Goal: Transaction & Acquisition: Purchase product/service

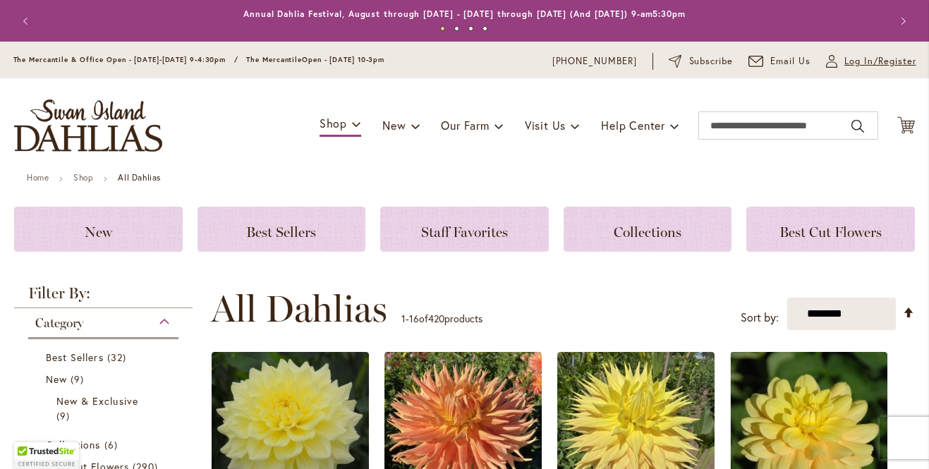
click at [848, 66] on span "Log In/Register" at bounding box center [880, 61] width 72 height 14
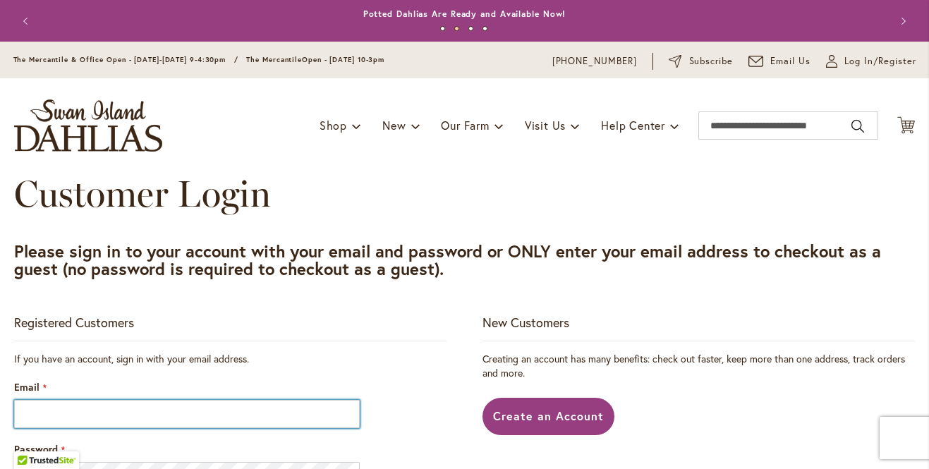
click at [293, 424] on input "Email" at bounding box center [186, 414] width 345 height 28
type input "**********"
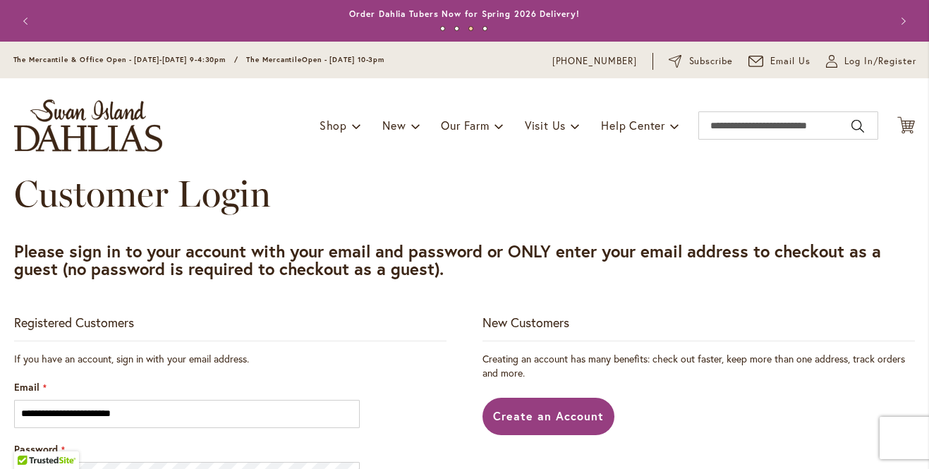
click at [206, 327] on div "Registered Customers" at bounding box center [230, 327] width 432 height 27
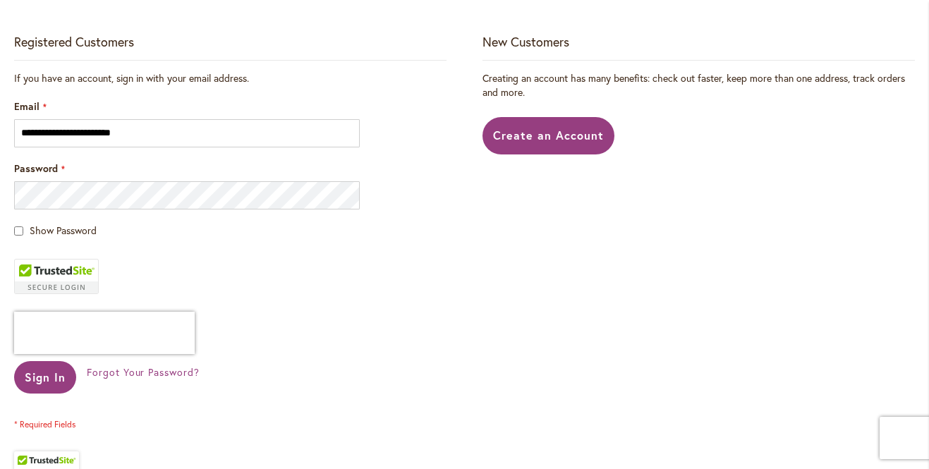
scroll to position [282, 0]
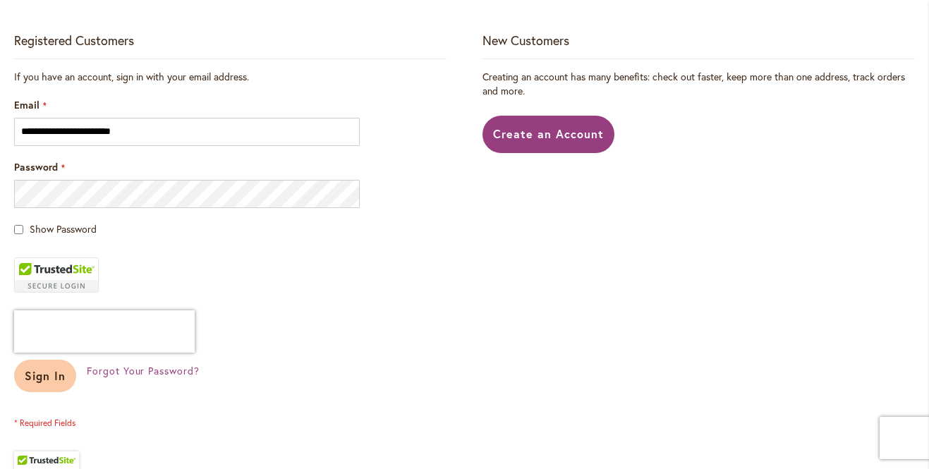
click at [47, 377] on span "Sign In" at bounding box center [45, 375] width 41 height 15
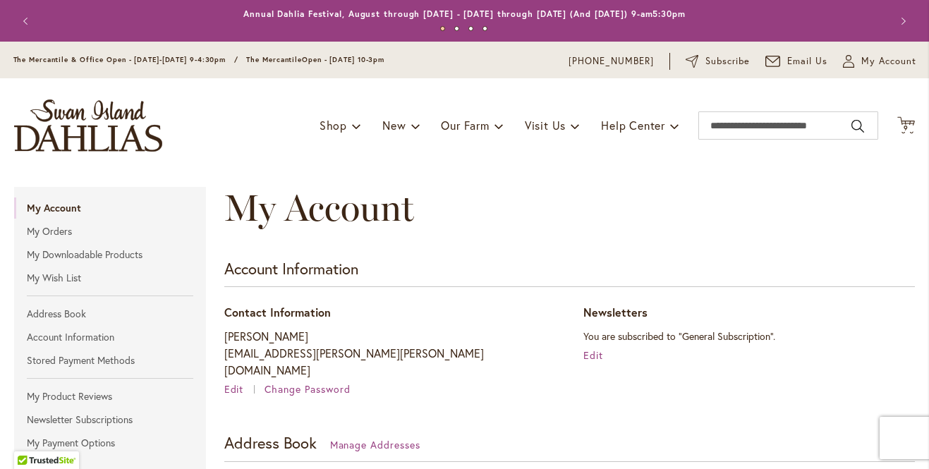
click at [716, 240] on div "My Account" at bounding box center [569, 222] width 690 height 71
click at [900, 121] on icon "Cart .cls-1 { fill: #231f20; }" at bounding box center [906, 125] width 18 height 18
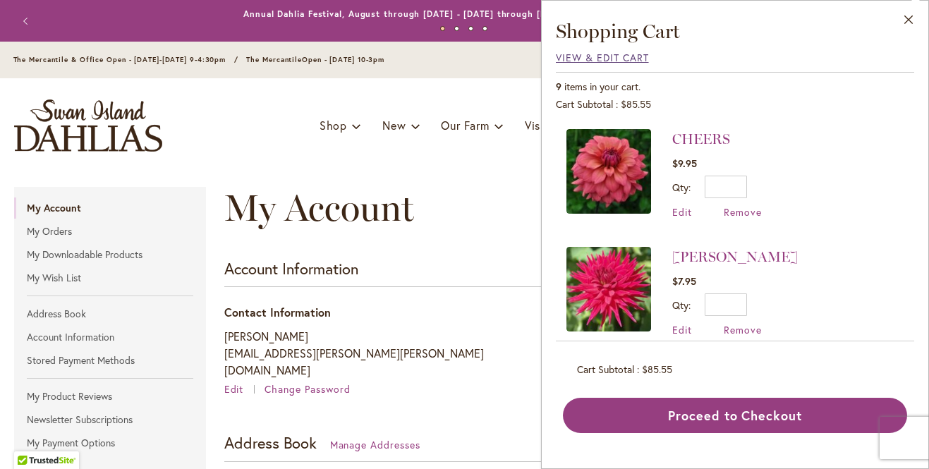
click at [602, 58] on span "View & Edit Cart" at bounding box center [602, 57] width 93 height 13
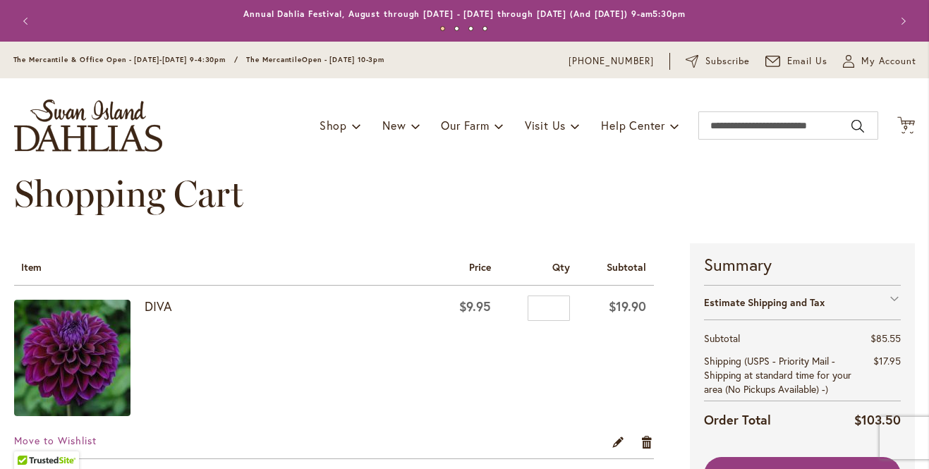
click at [852, 224] on div "Shopping Cart" at bounding box center [464, 208] width 900 height 71
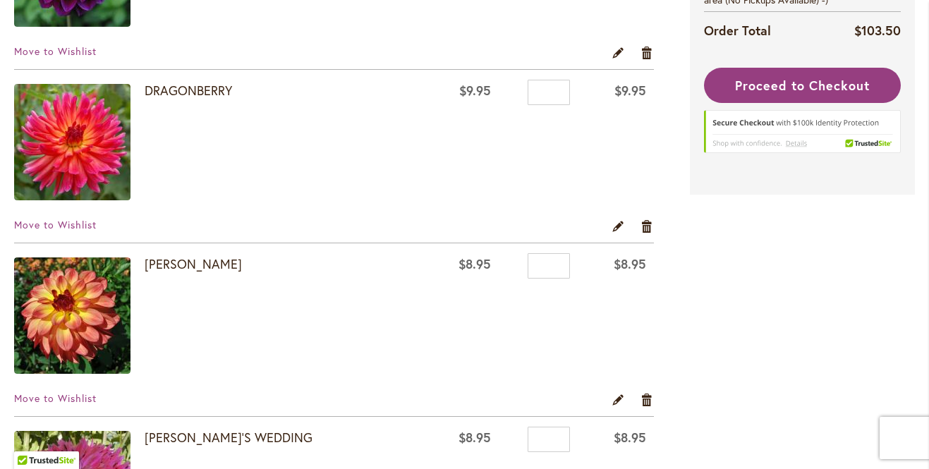
scroll to position [395, 0]
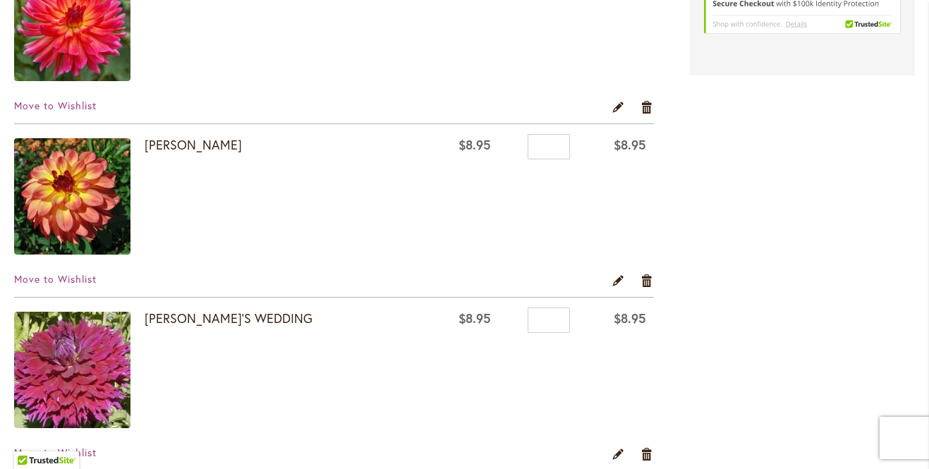
scroll to position [536, 0]
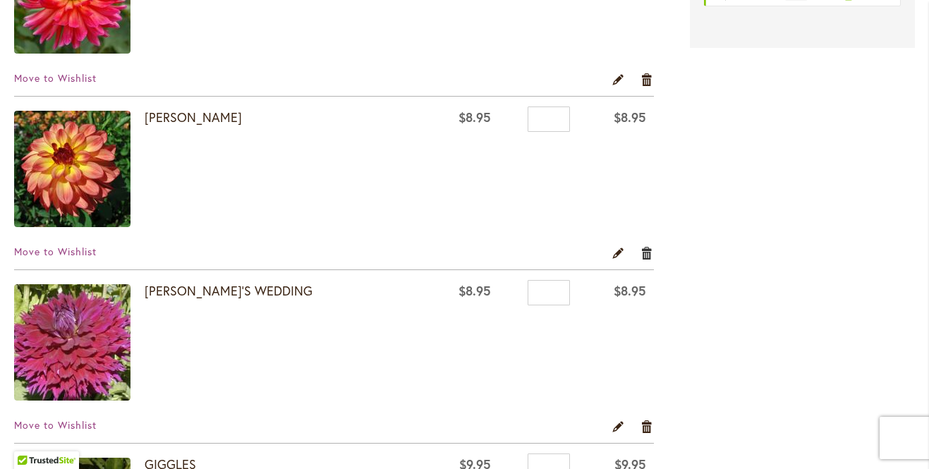
click at [648, 254] on link "Remove item" at bounding box center [646, 253] width 13 height 16
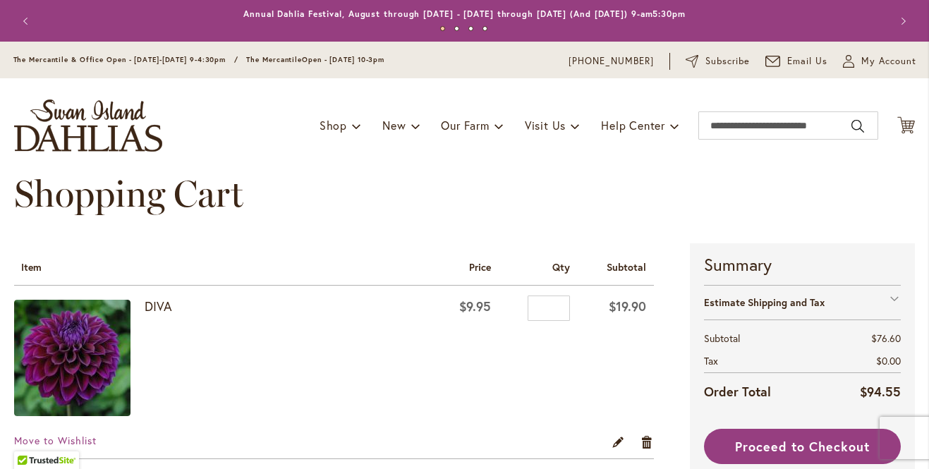
click at [685, 214] on div "Shopping Cart" at bounding box center [464, 208] width 900 height 71
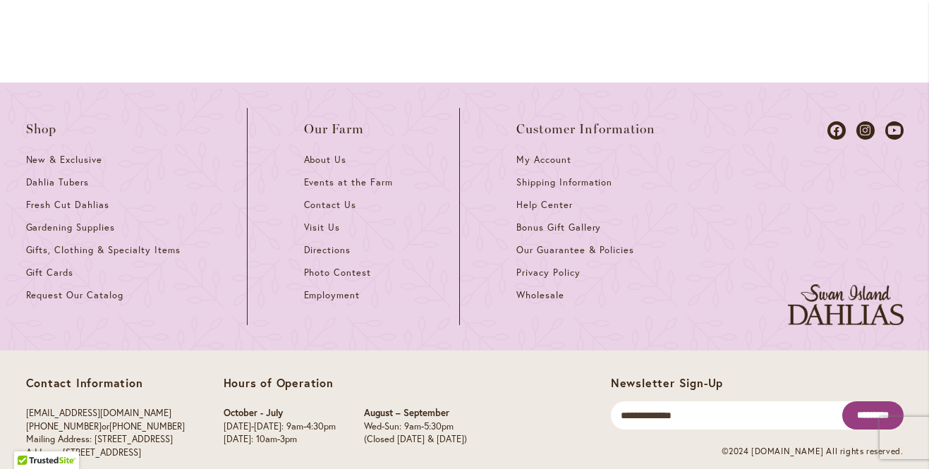
scroll to position [2180, 0]
click at [568, 175] on span "Shipping Information" at bounding box center [564, 181] width 96 height 12
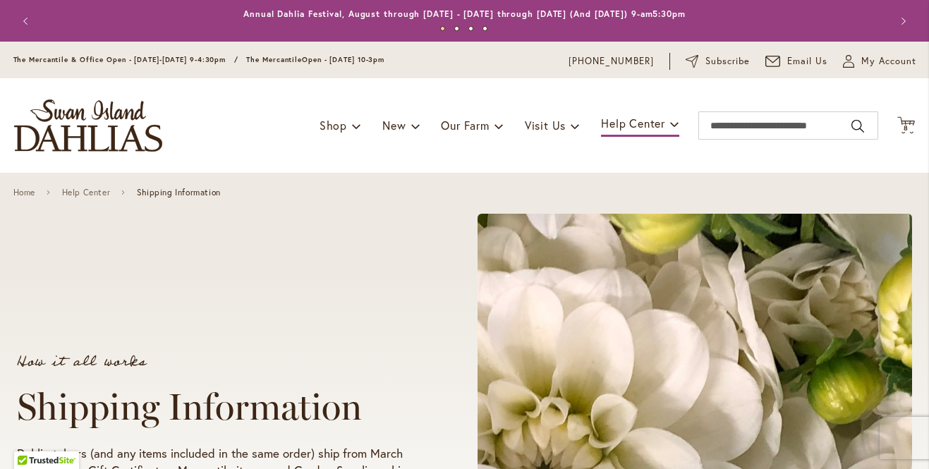
click at [285, 332] on div "How it all works Shipping Information Dahlia tubers (and any items included in …" at bounding box center [464, 425] width 895 height 448
click at [897, 121] on icon "Cart .cls-1 { fill: #231f20; }" at bounding box center [906, 125] width 18 height 18
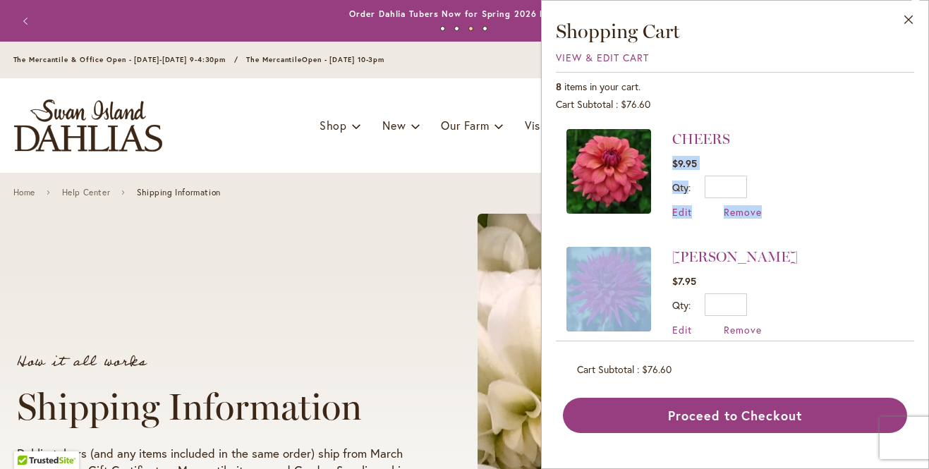
drag, startPoint x: 900, startPoint y: 152, endPoint x: 890, endPoint y: 235, distance: 83.9
click at [890, 235] on div "CHEERS $9.95 Qty * Update Edit Remove" at bounding box center [735, 229] width 358 height 223
click at [890, 235] on li "MATILDA HUSTON $7.95 Qty * Update Edit Remove" at bounding box center [734, 292] width 337 height 118
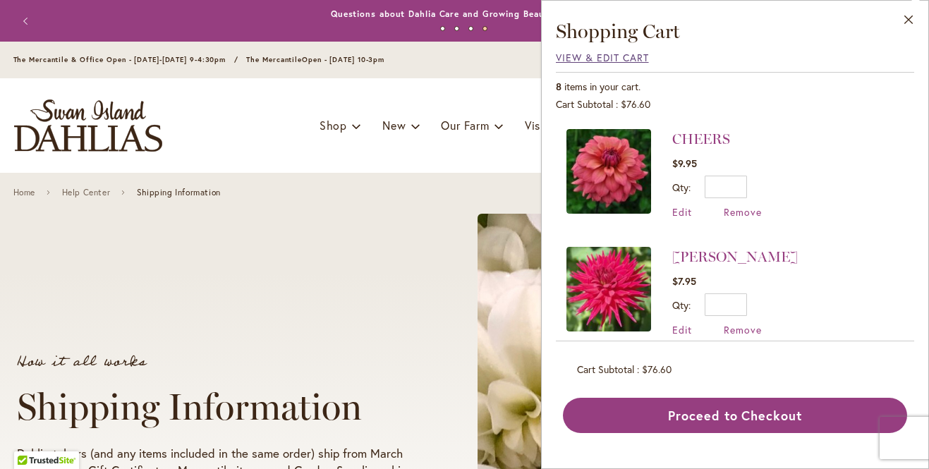
click at [575, 60] on span "View & Edit Cart" at bounding box center [602, 57] width 93 height 13
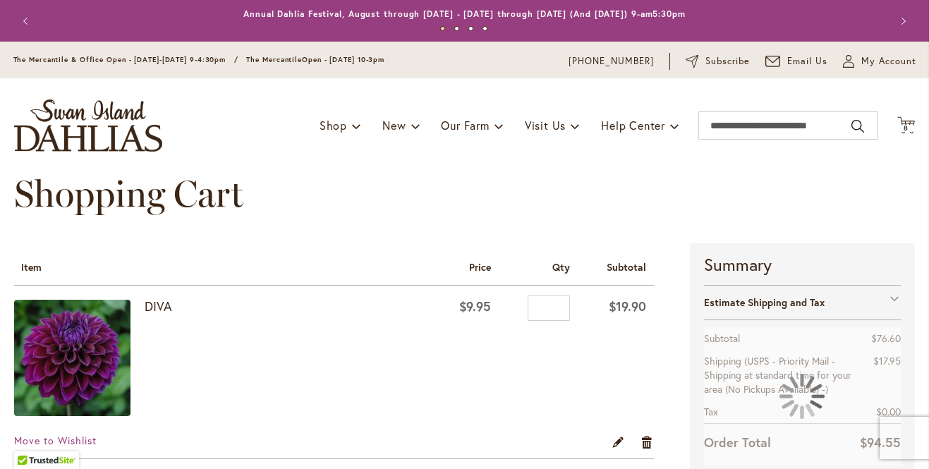
click at [255, 239] on div "Shopping Cart" at bounding box center [464, 208] width 900 height 71
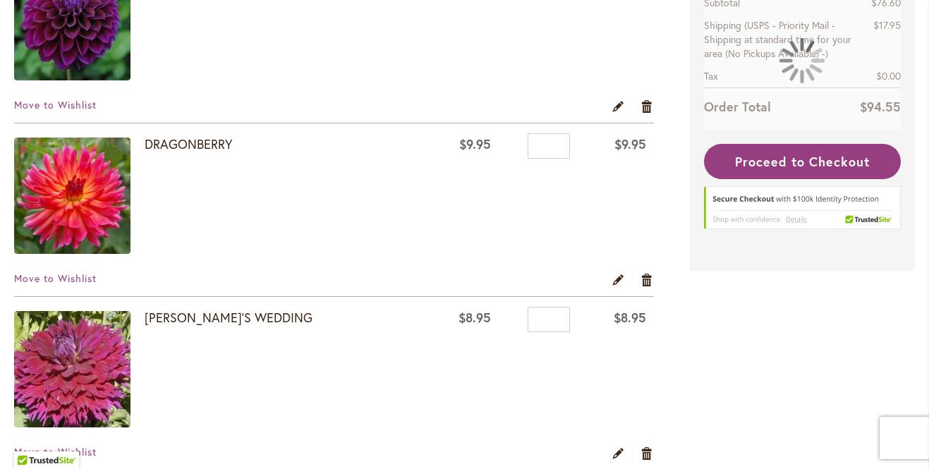
scroll to position [455, 0]
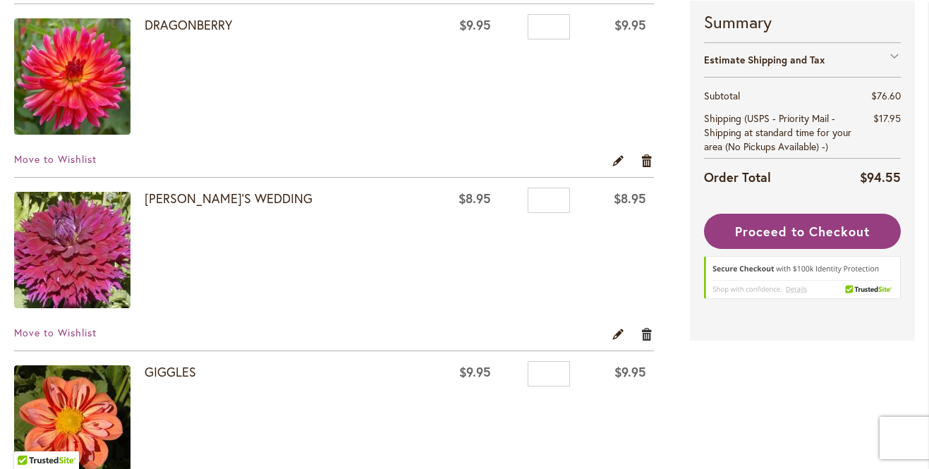
click at [642, 331] on link "Remove item" at bounding box center [646, 334] width 13 height 16
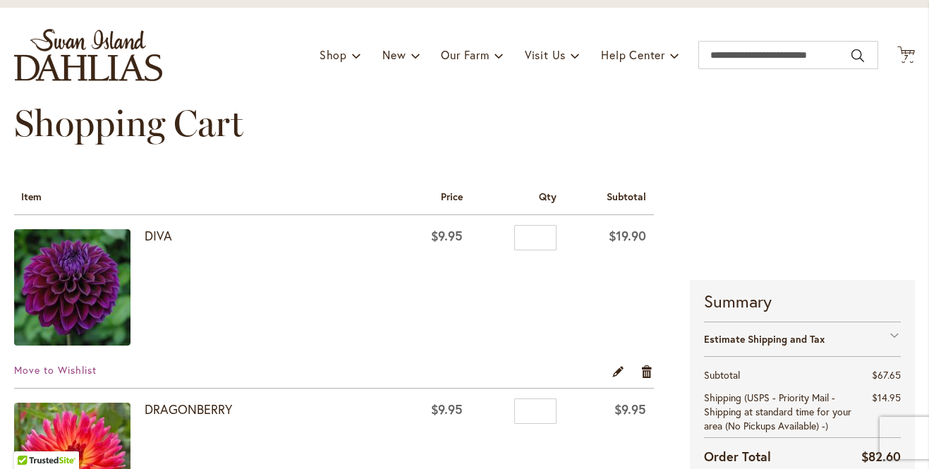
scroll to position [59, 0]
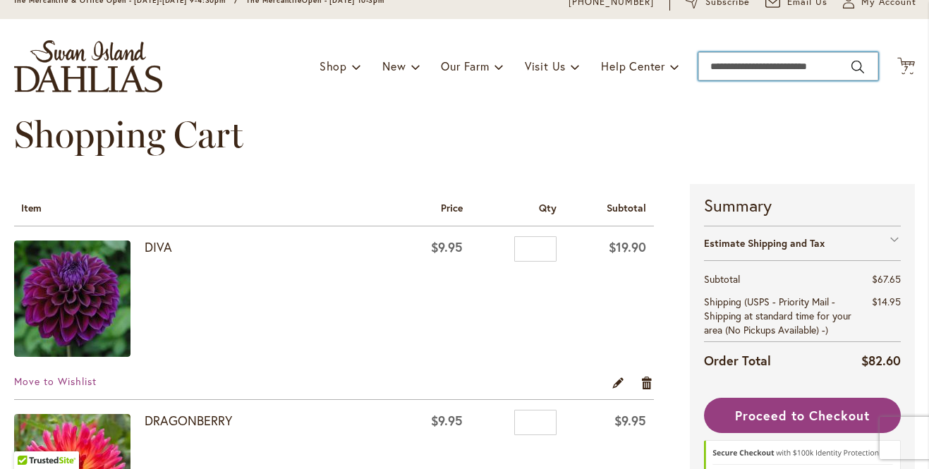
click at [755, 67] on input "Search" at bounding box center [788, 66] width 180 height 28
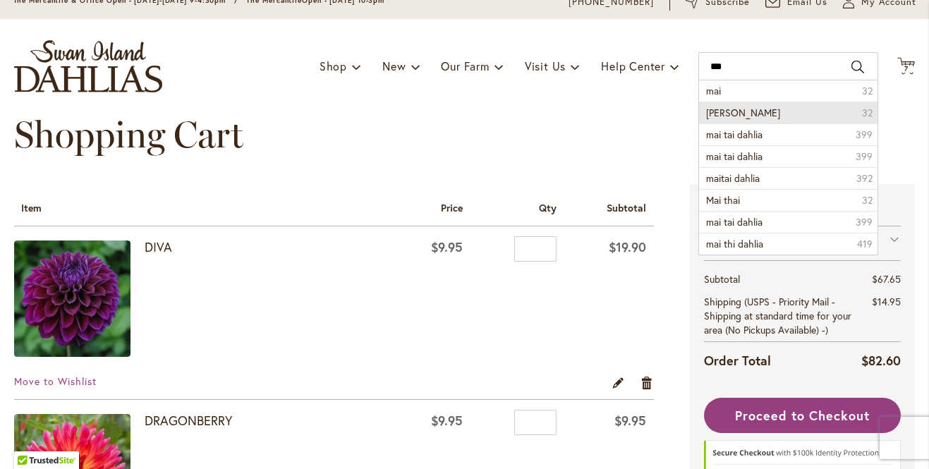
click at [741, 105] on li "mai tai 32" at bounding box center [788, 113] width 178 height 22
type input "*******"
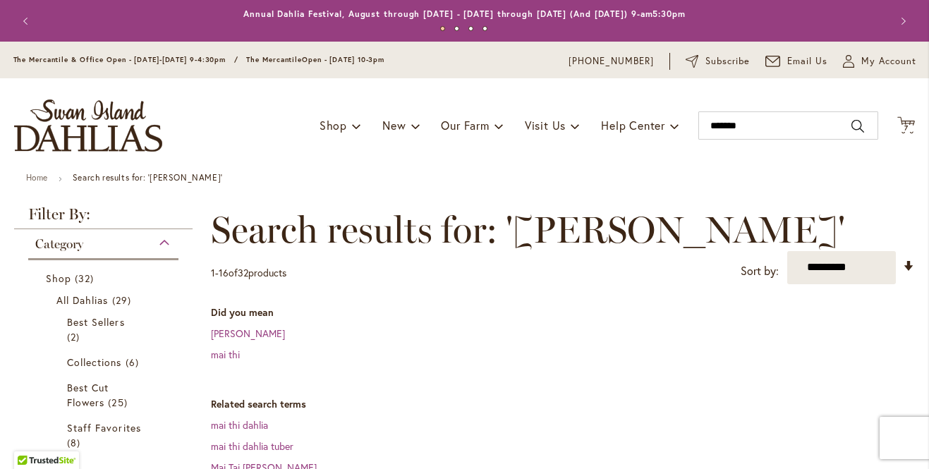
click at [716, 161] on div "Toggle Nav Shop Dahlia Tubers Collections Fresh Cut Dahlias Gardening Supplies …" at bounding box center [464, 125] width 929 height 94
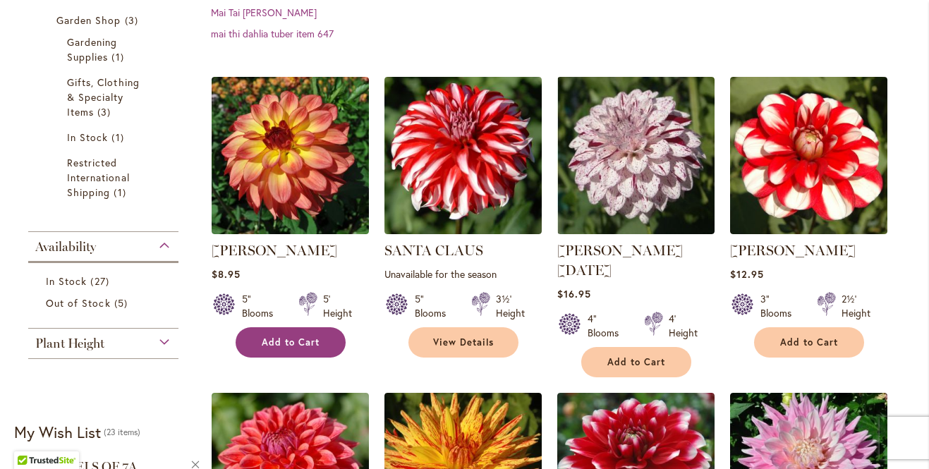
click at [302, 336] on span "Add to Cart" at bounding box center [291, 342] width 58 height 12
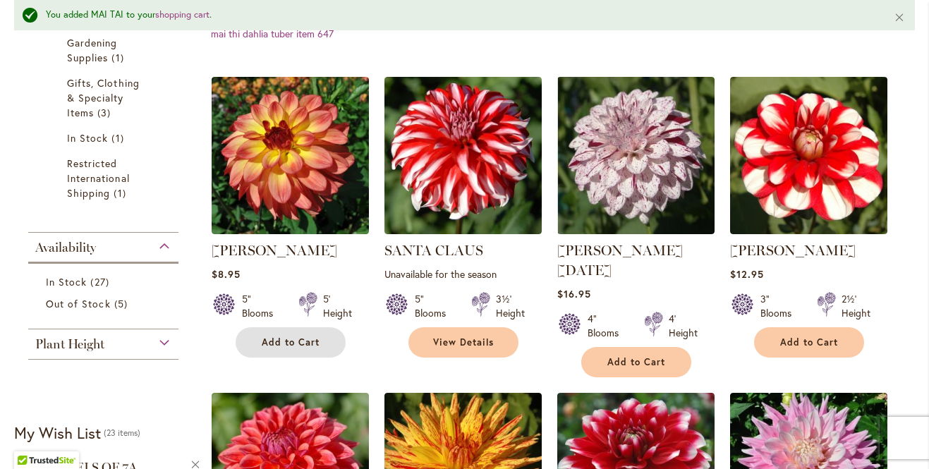
scroll to position [0, 0]
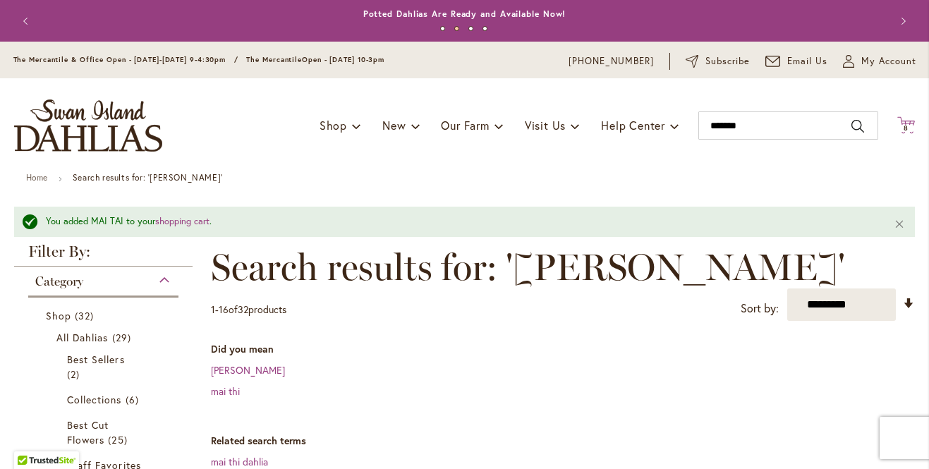
click at [903, 128] on span "8" at bounding box center [905, 127] width 5 height 9
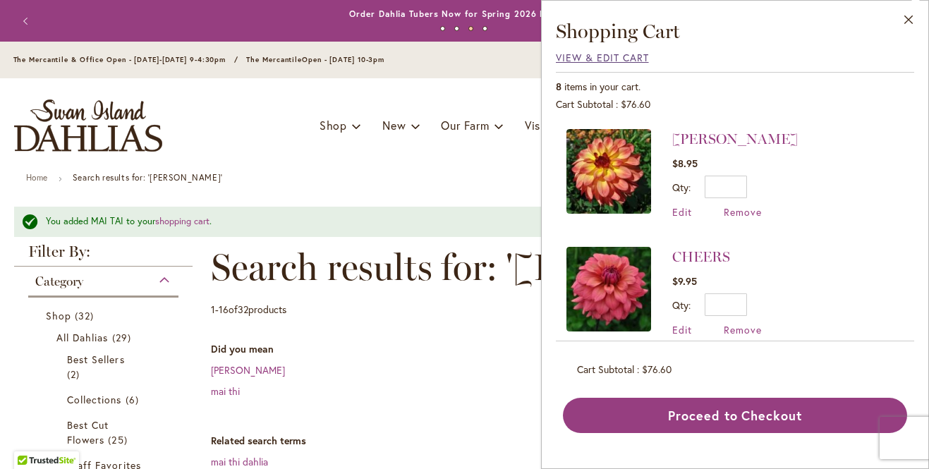
click at [625, 56] on span "View & Edit Cart" at bounding box center [602, 57] width 93 height 13
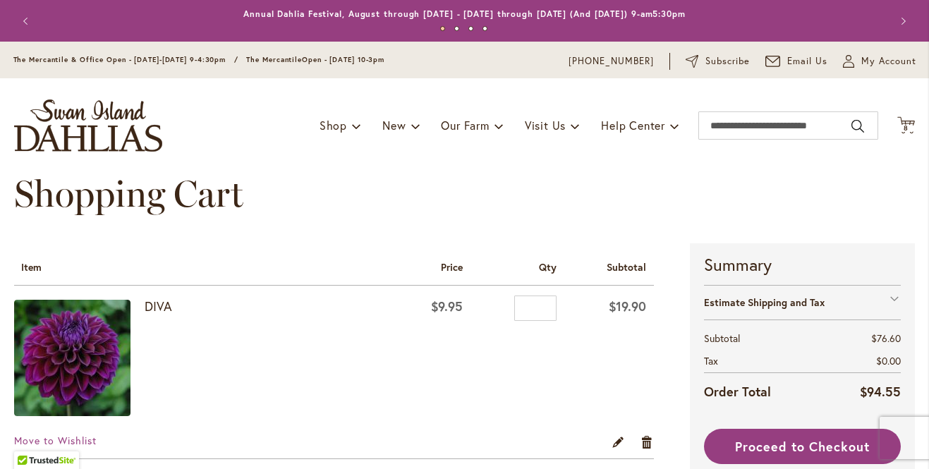
click at [460, 212] on div "Shopping Cart" at bounding box center [464, 208] width 900 height 71
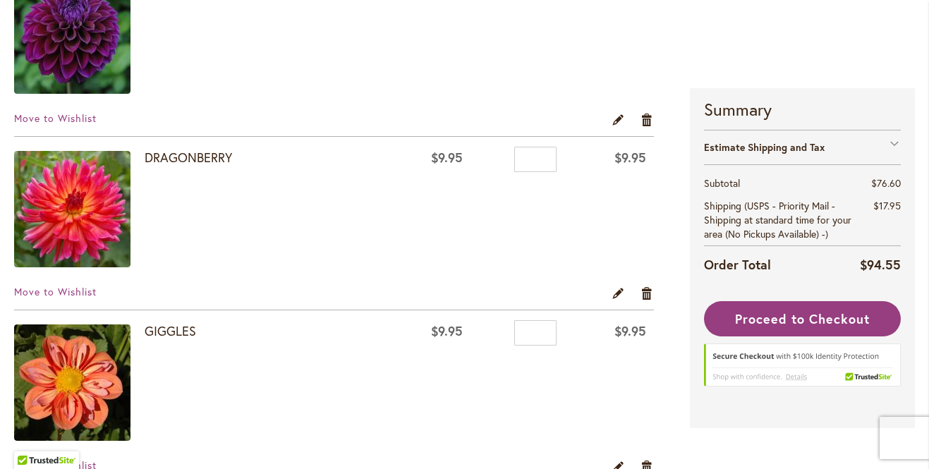
scroll to position [317, 0]
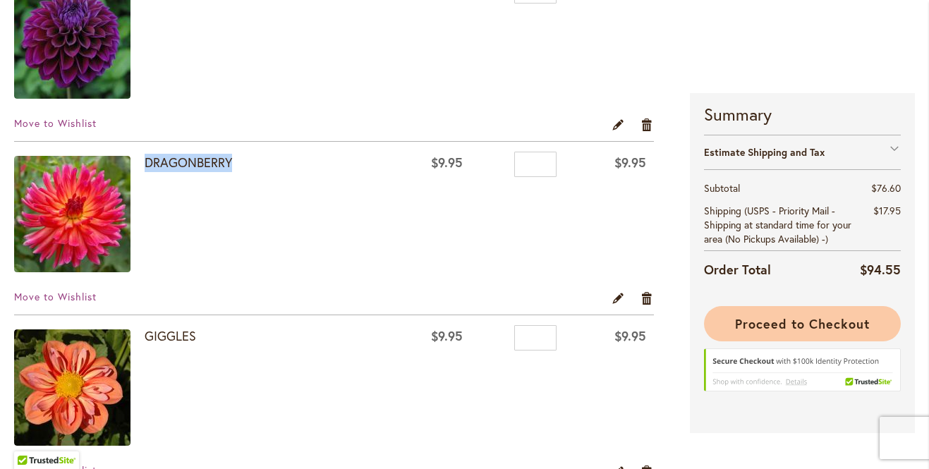
click at [836, 312] on button "Proceed to Checkout" at bounding box center [802, 323] width 197 height 35
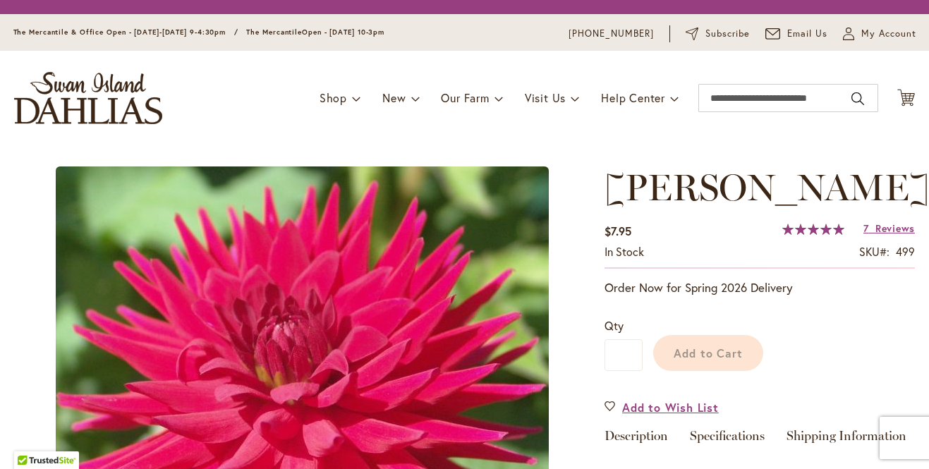
type input "*****"
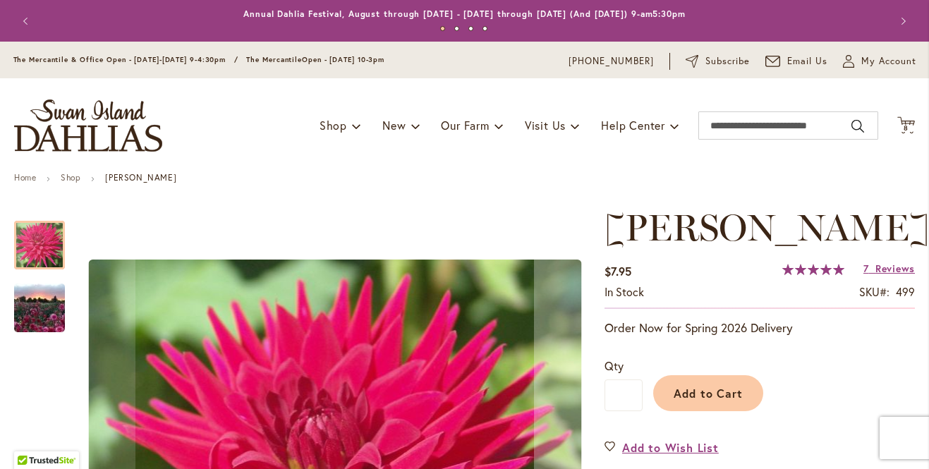
click at [858, 180] on ul "Home Shop MATILDA HUSTON" at bounding box center [464, 179] width 900 height 13
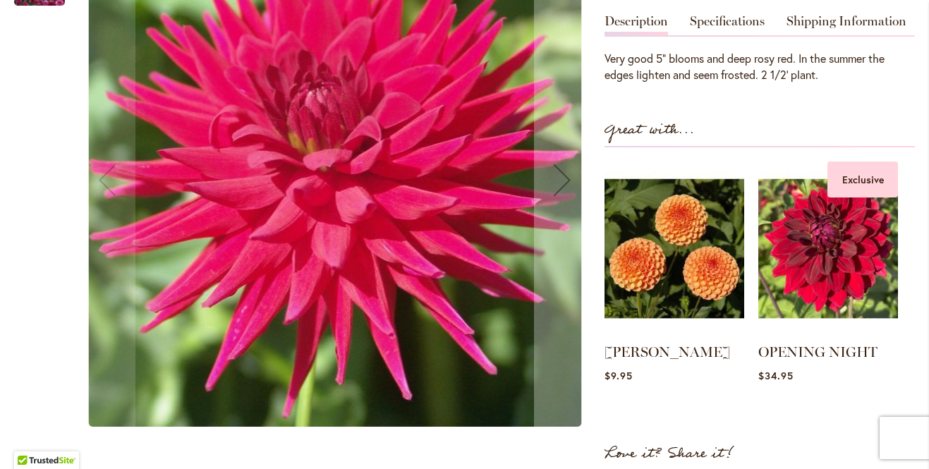
click at [835, 127] on div "MATILDA HUSTON $7.95 In stock SKU 499 Rating: 100 % of 100 7 Reviews Add Your R…" at bounding box center [759, 124] width 310 height 745
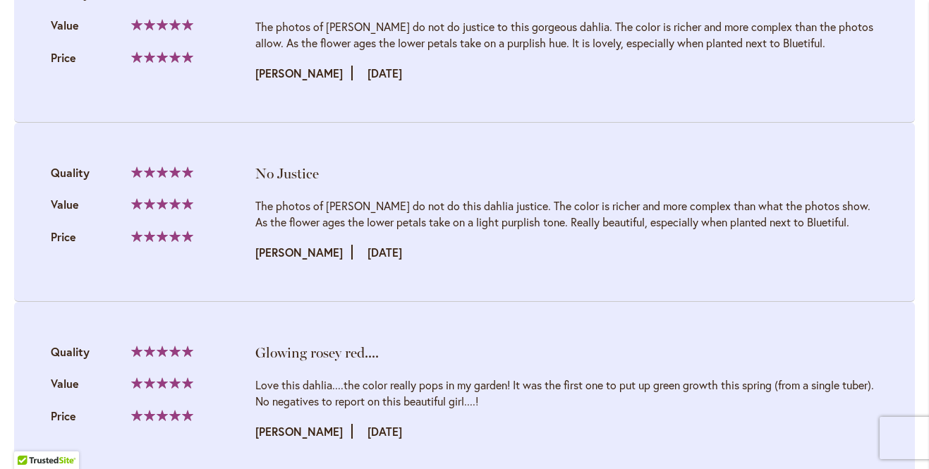
scroll to position [0, 0]
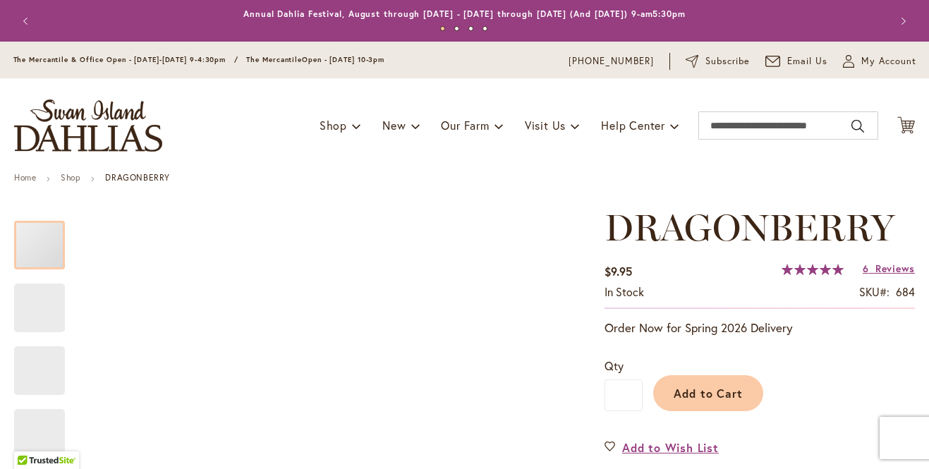
type input "*****"
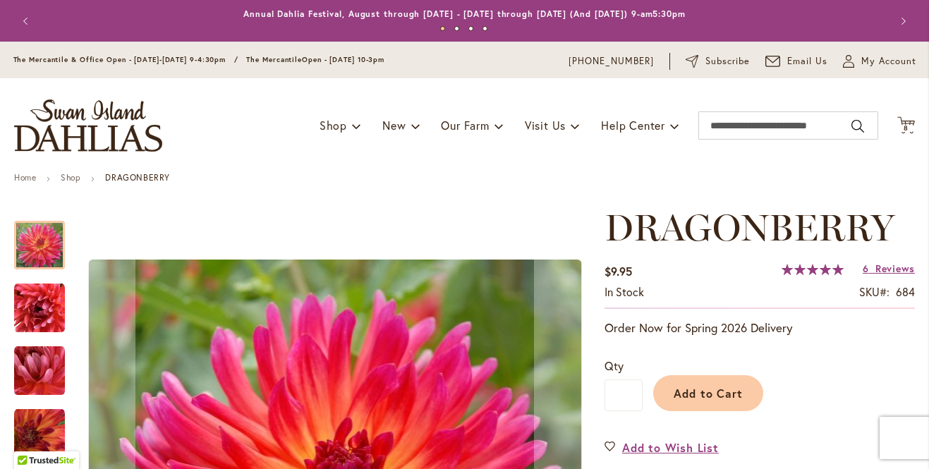
click at [889, 415] on div "Add to Cart" at bounding box center [778, 389] width 272 height 64
click at [826, 398] on div "Add to Cart" at bounding box center [778, 389] width 272 height 64
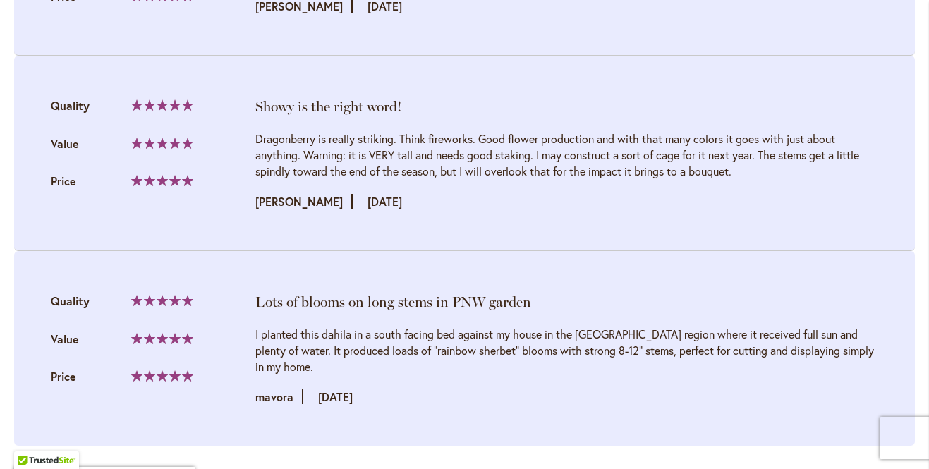
scroll to position [2274, 0]
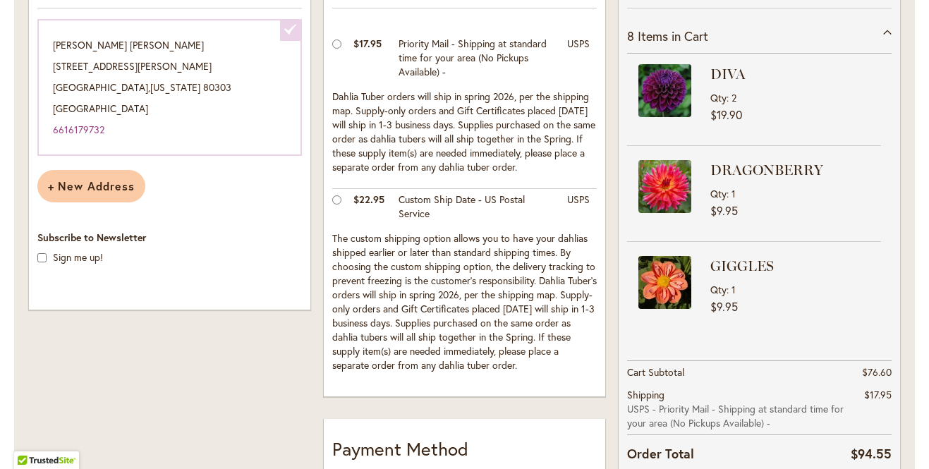
scroll to position [367, 0]
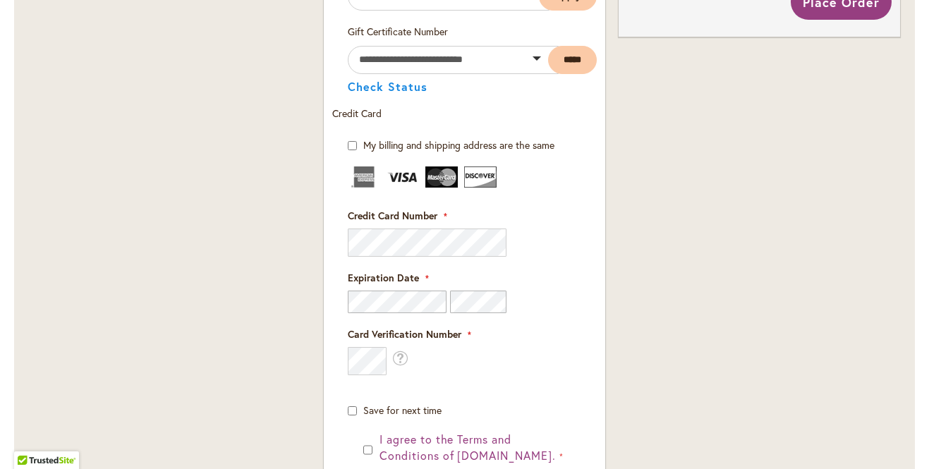
scroll to position [874, 0]
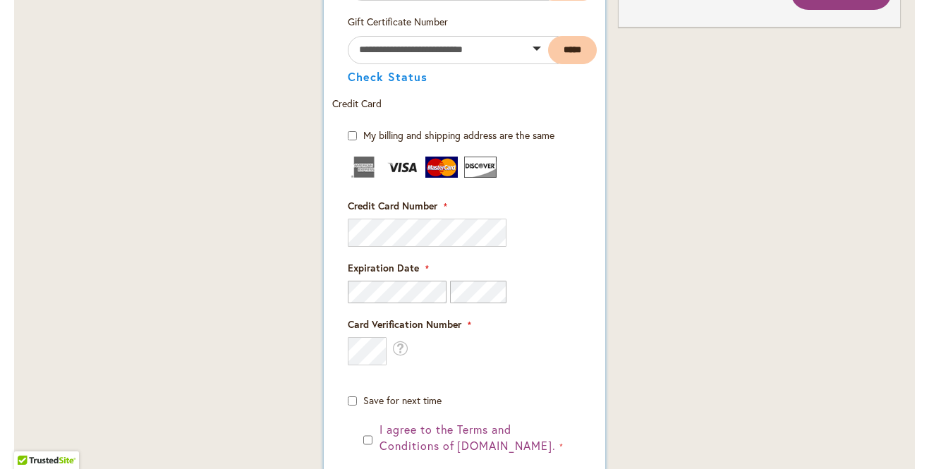
click at [357, 367] on fieldset "Credit Card Information Credit Card Number" at bounding box center [464, 282] width 233 height 251
click at [302, 393] on div "Shipping Address Katie Peterson 780 Morgan Drive Boulder , Colorado 80303 Unite…" at bounding box center [170, 70] width 294 height 1307
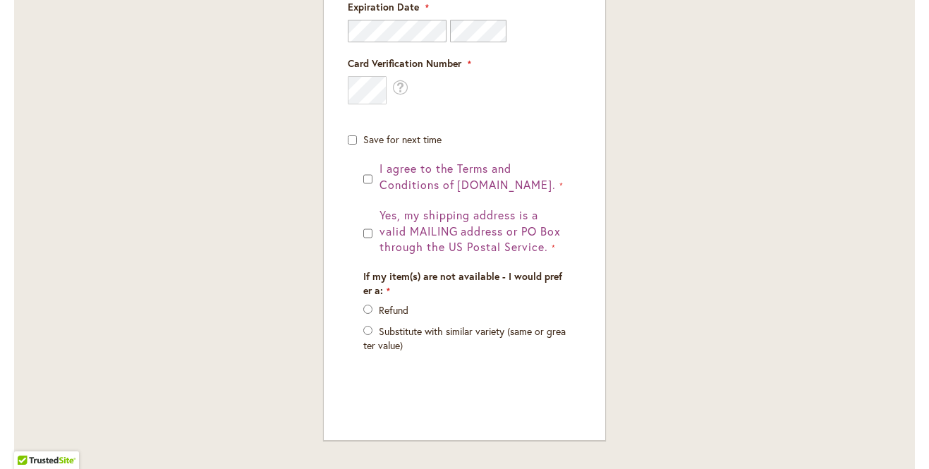
scroll to position [1156, 0]
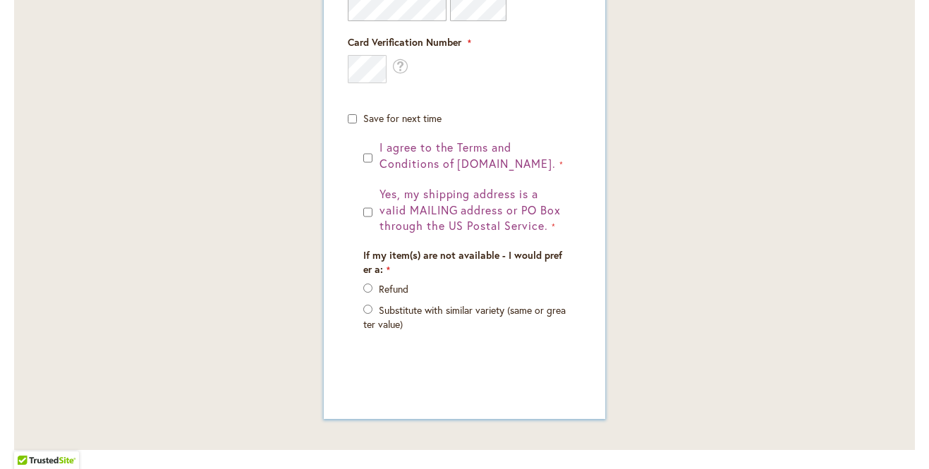
click at [361, 213] on div "I agree to the Terms and Conditions of dahlias.com. Yes, my shipping address is…" at bounding box center [464, 257] width 233 height 234
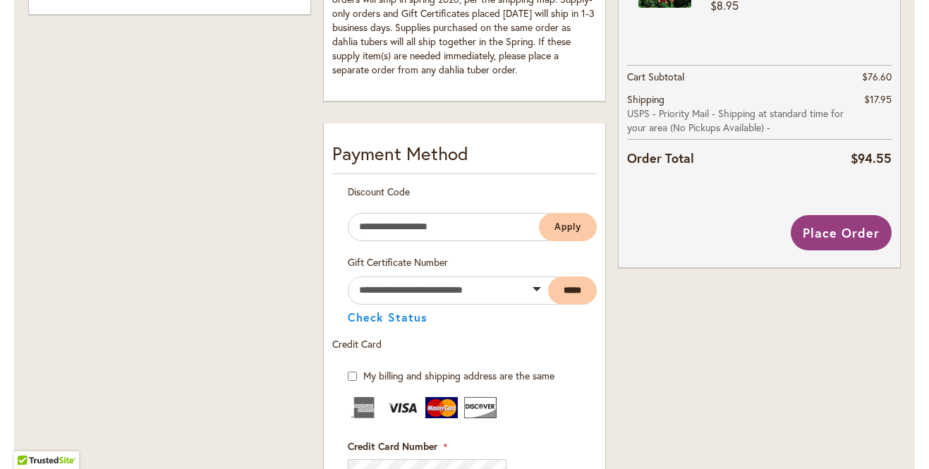
scroll to position [594, 0]
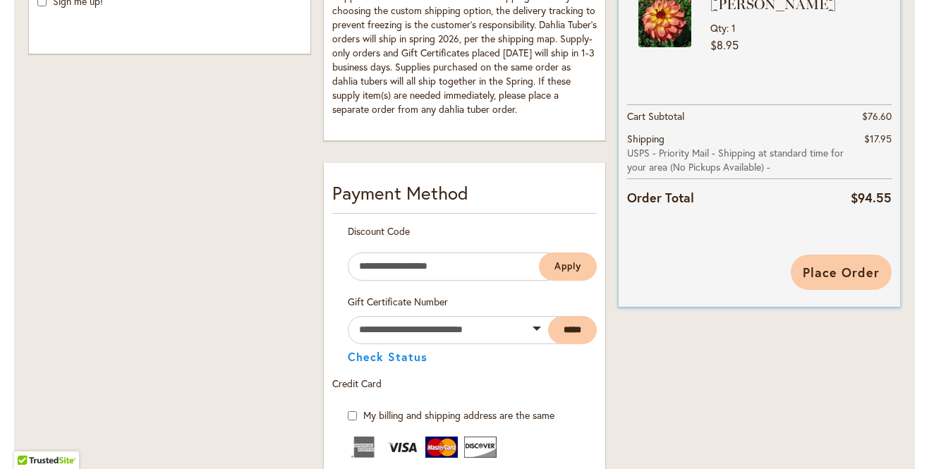
click at [842, 274] on span "Place Order" at bounding box center [840, 272] width 77 height 17
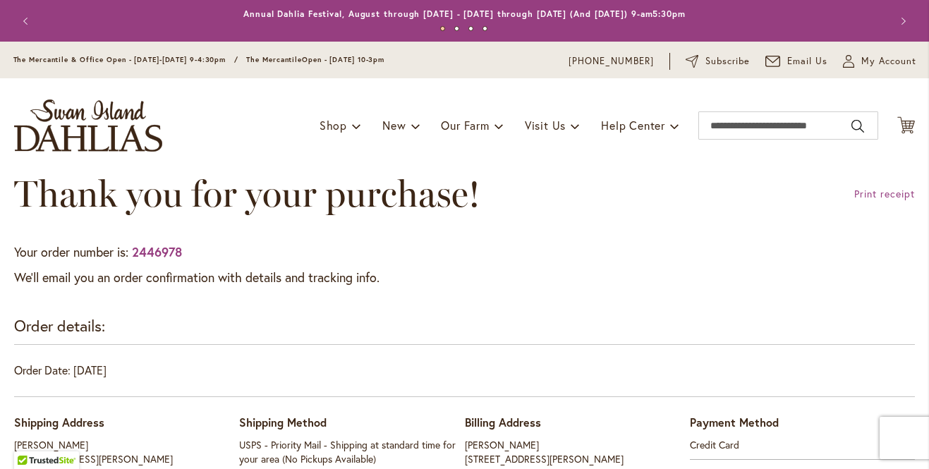
click at [644, 279] on p "We'll email you an order confirmation with details and tracking info." at bounding box center [464, 278] width 900 height 18
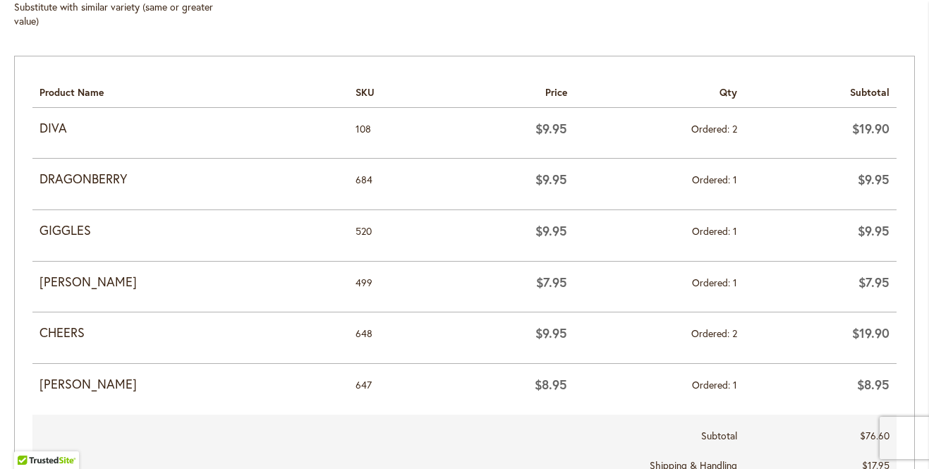
scroll to position [620, 0]
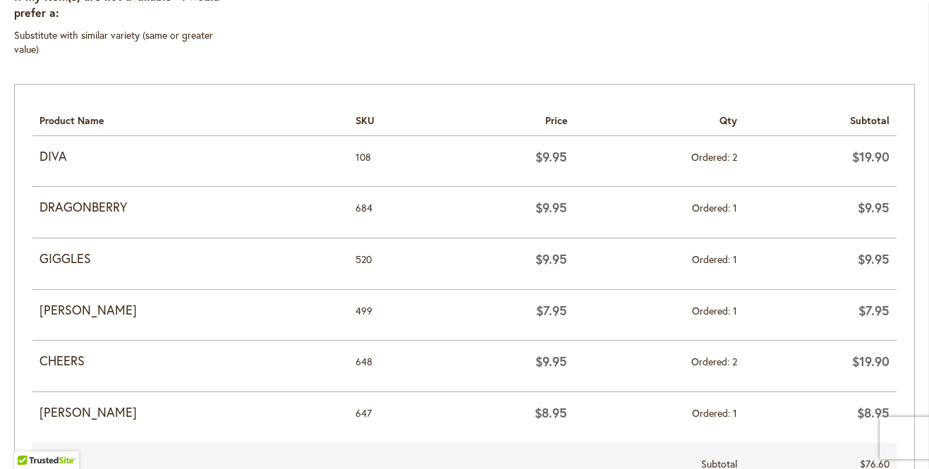
click at [54, 355] on strong "CHEERS" at bounding box center [190, 361] width 302 height 18
